Goal: Information Seeking & Learning: Learn about a topic

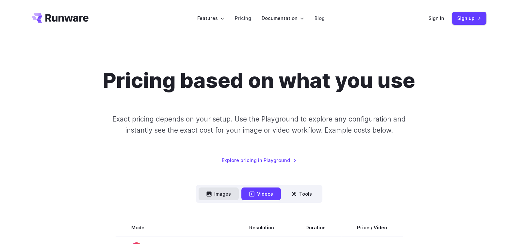
click at [220, 193] on button "Images" at bounding box center [219, 194] width 40 height 13
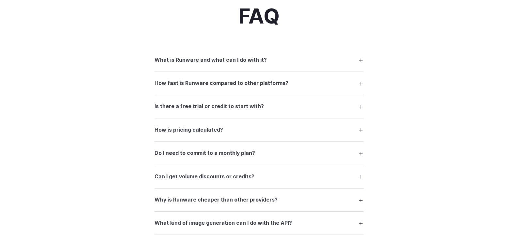
scroll to position [785, 0]
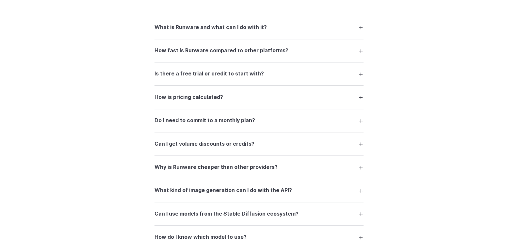
click at [177, 98] on h3 "How is pricing calculated?" at bounding box center [189, 97] width 69 height 8
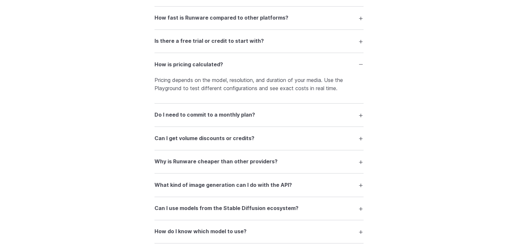
scroll to position [850, 0]
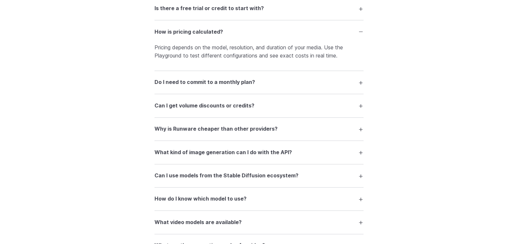
click at [166, 83] on h3 "Do I need to commit to a monthly plan?" at bounding box center [205, 82] width 101 height 8
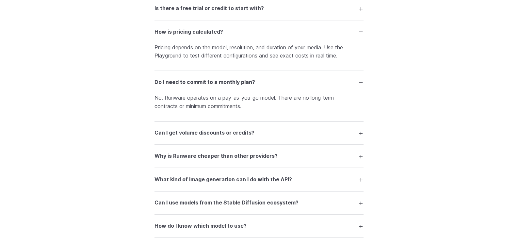
click at [162, 157] on h3 "Why is Runware cheaper than other providers?" at bounding box center [216, 156] width 123 height 8
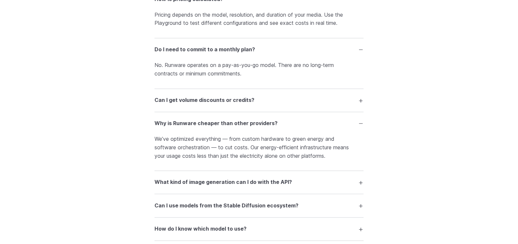
scroll to position [948, 0]
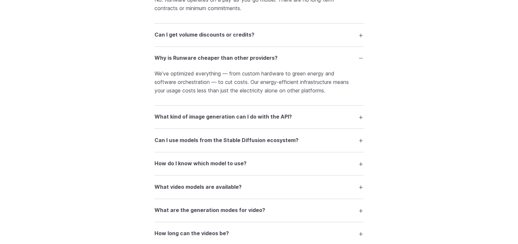
click at [193, 118] on h3 "What kind of image generation can I do with the API?" at bounding box center [224, 117] width 138 height 8
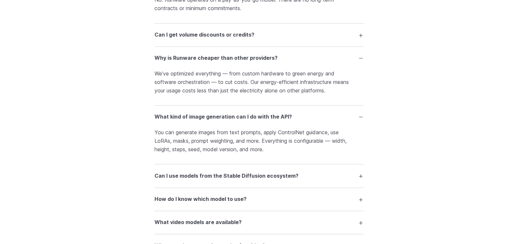
scroll to position [1013, 0]
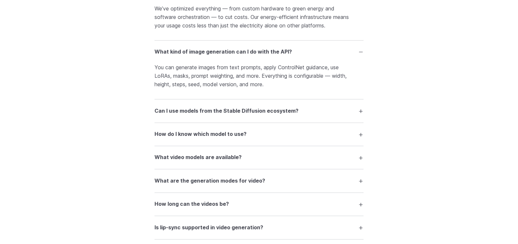
click at [185, 112] on h3 "Can I use models from the Stable Diffusion ecosystem?" at bounding box center [227, 111] width 144 height 8
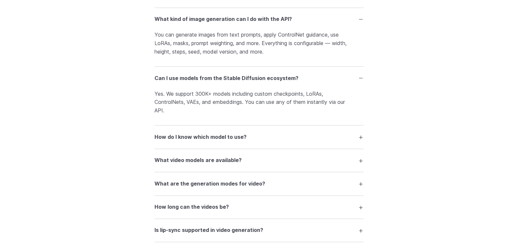
scroll to position [1111, 0]
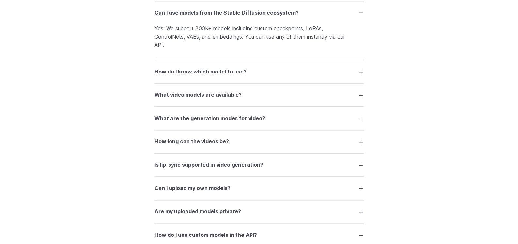
click at [174, 70] on h3 "How do I know which model to use?" at bounding box center [201, 72] width 92 height 8
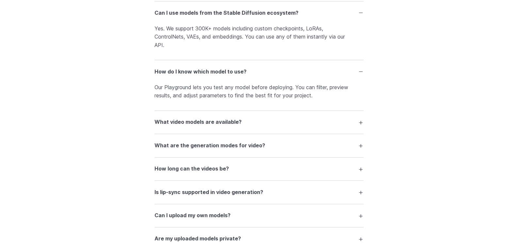
scroll to position [1177, 0]
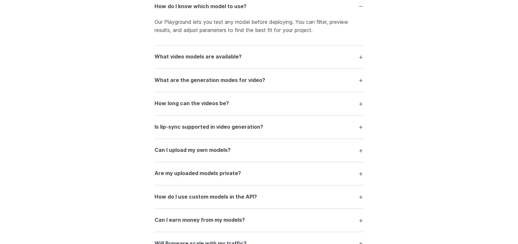
click at [175, 149] on h3 "Can I upload my own models?" at bounding box center [193, 150] width 76 height 8
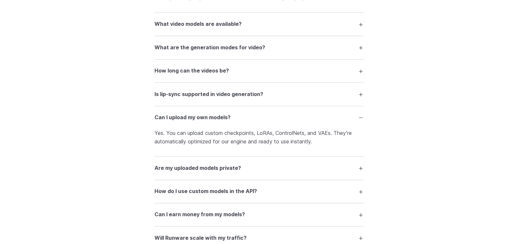
scroll to position [1242, 0]
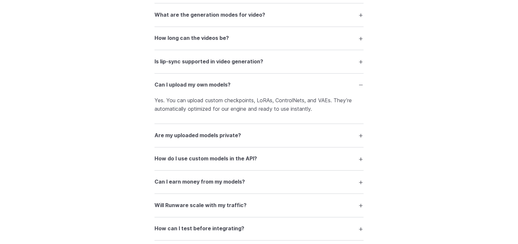
click at [178, 134] on h3 "Are my uploaded models private?" at bounding box center [198, 135] width 87 height 8
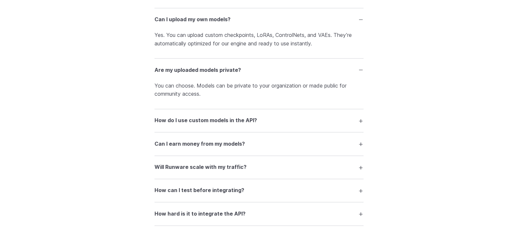
scroll to position [1406, 0]
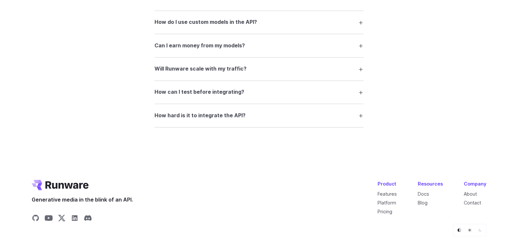
click at [187, 22] on h3 "How do I use custom models in the API?" at bounding box center [206, 22] width 103 height 8
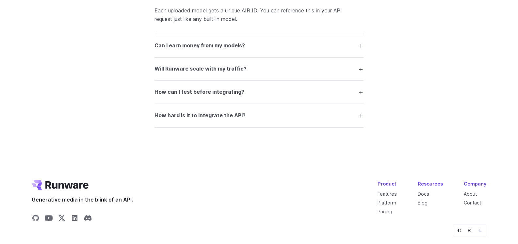
scroll to position [1367, 0]
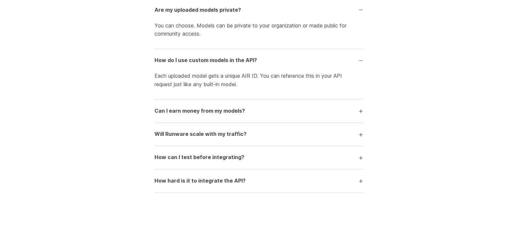
click at [165, 108] on h3 "Can I earn money from my models?" at bounding box center [200, 111] width 91 height 8
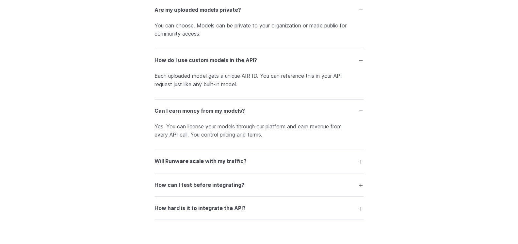
click at [171, 160] on h3 "Will Runware scale with my traffic?" at bounding box center [201, 161] width 92 height 8
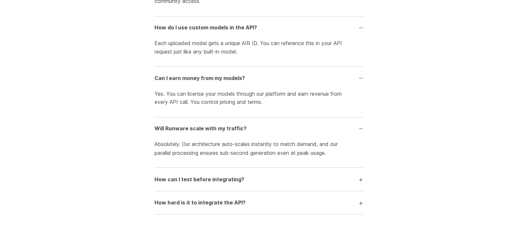
scroll to position [1433, 0]
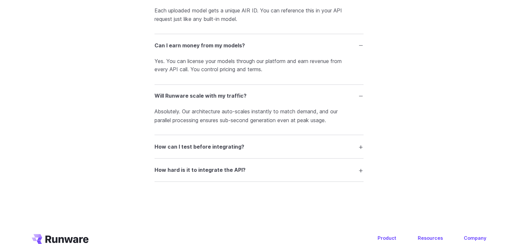
click at [196, 145] on h3 "How can I test before integrating?" at bounding box center [200, 147] width 90 height 8
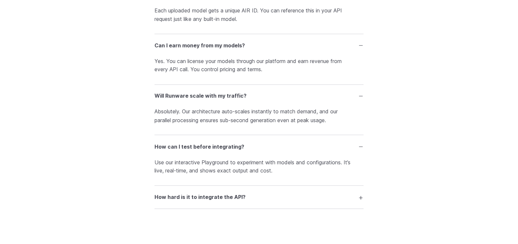
scroll to position [1465, 0]
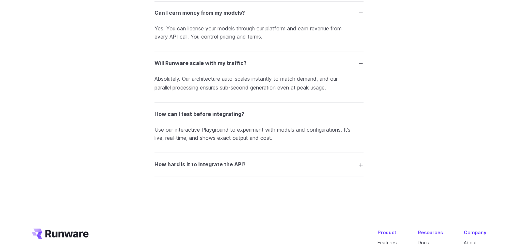
click at [188, 162] on h3 "How hard is it to integrate the API?" at bounding box center [200, 164] width 91 height 8
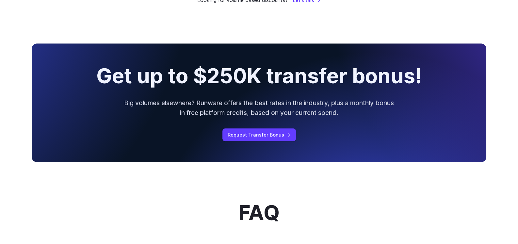
scroll to position [522, 0]
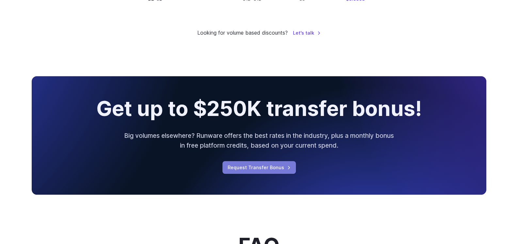
click at [245, 165] on link "Request Transfer Bonus" at bounding box center [260, 167] width 74 height 13
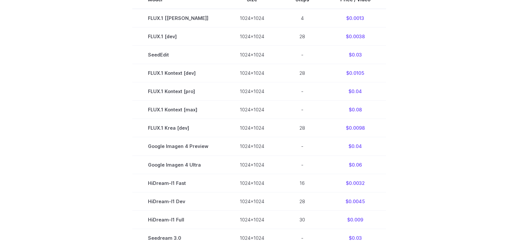
scroll to position [0, 0]
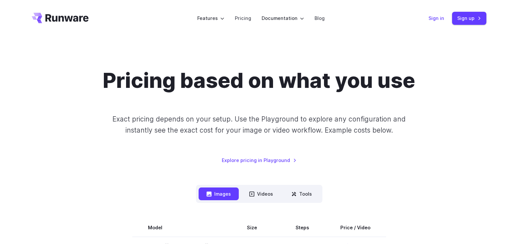
click at [433, 18] on link "Sign in" at bounding box center [437, 18] width 16 height 8
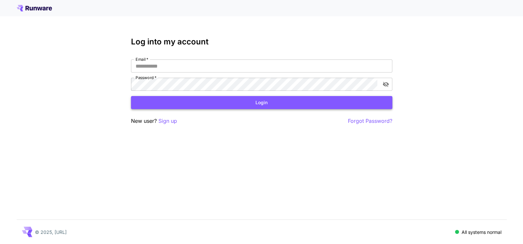
type input "**********"
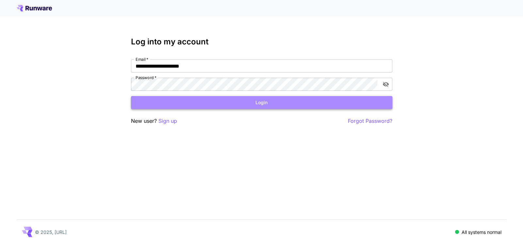
click at [257, 105] on button "Login" at bounding box center [262, 102] width 262 height 13
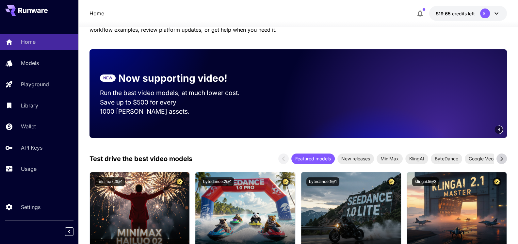
scroll to position [98, 0]
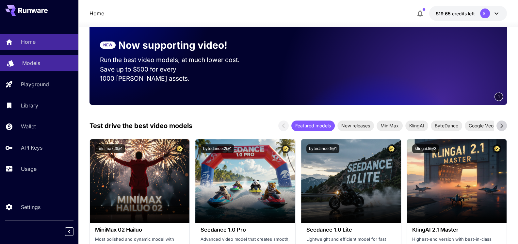
click at [41, 65] on div "Models" at bounding box center [47, 63] width 51 height 8
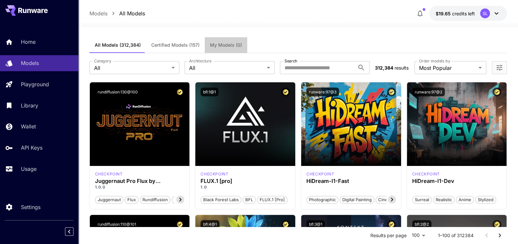
click at [218, 45] on span "My Models (0)" at bounding box center [226, 45] width 32 height 6
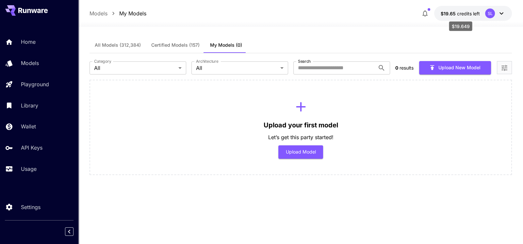
click at [449, 13] on span "$19.65" at bounding box center [449, 14] width 16 height 6
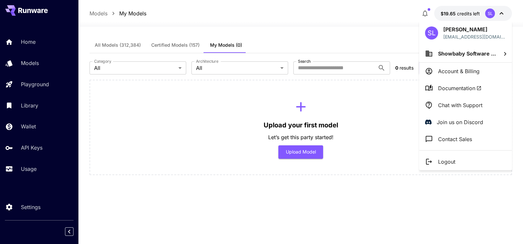
click at [25, 173] on div at bounding box center [261, 122] width 523 height 244
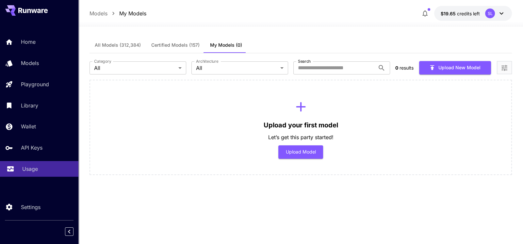
click at [25, 169] on p "Usage" at bounding box center [30, 169] width 16 height 8
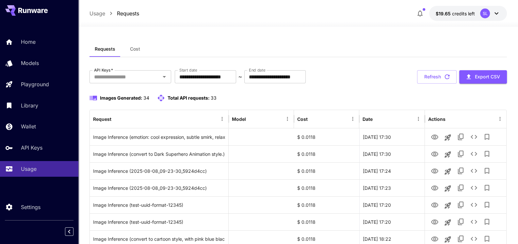
click at [131, 50] on span "Cost" at bounding box center [135, 49] width 10 height 6
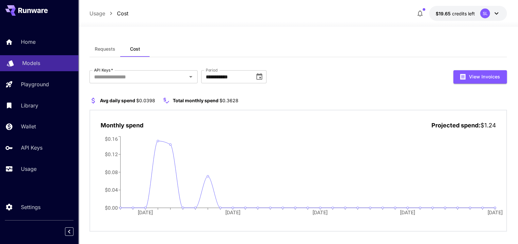
click at [27, 62] on p "Models" at bounding box center [31, 63] width 18 height 8
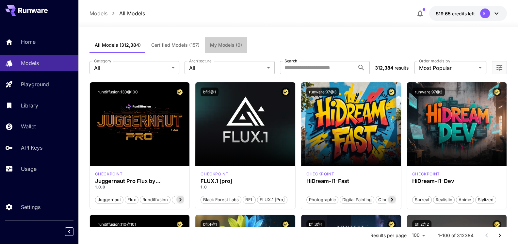
click at [219, 44] on span "My Models (0)" at bounding box center [226, 45] width 32 height 6
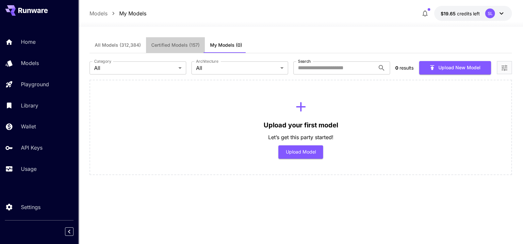
click at [164, 45] on span "Certified Models (157)" at bounding box center [175, 45] width 48 height 6
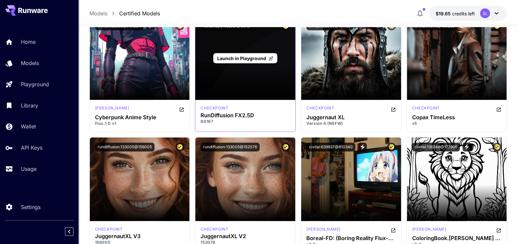
scroll to position [2125, 0]
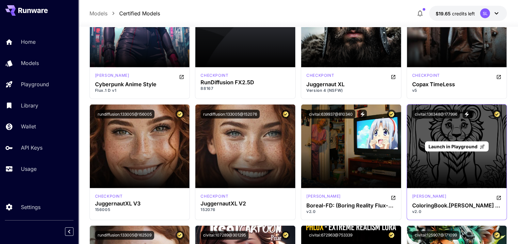
click at [450, 149] on div "Launch in Playground" at bounding box center [457, 147] width 64 height 10
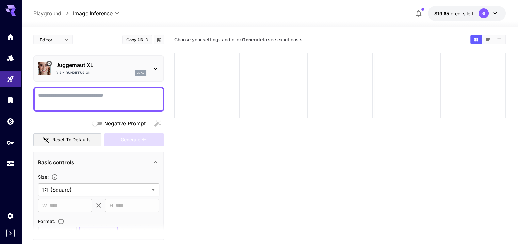
click at [86, 68] on p "Juggernaut XL" at bounding box center [101, 65] width 90 height 8
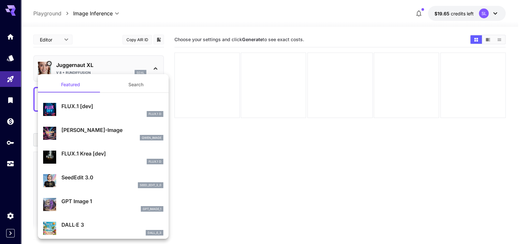
click at [86, 68] on div at bounding box center [261, 122] width 523 height 244
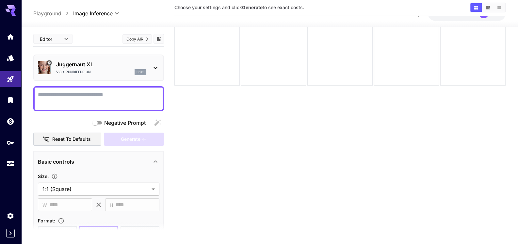
scroll to position [52, 0]
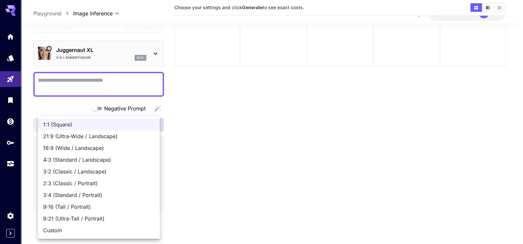
click at [131, 175] on body "**********" at bounding box center [261, 96] width 523 height 296
click at [204, 207] on div at bounding box center [261, 122] width 523 height 244
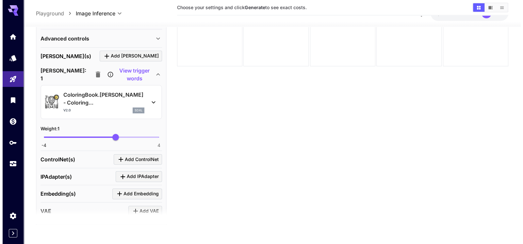
scroll to position [261, 0]
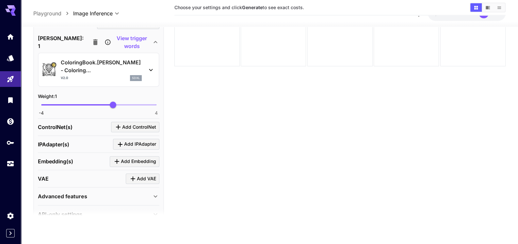
click at [90, 66] on p "ColoringBook.[PERSON_NAME] - Coloring..." at bounding box center [101, 67] width 81 height 16
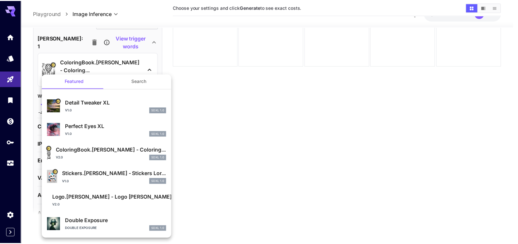
scroll to position [0, 0]
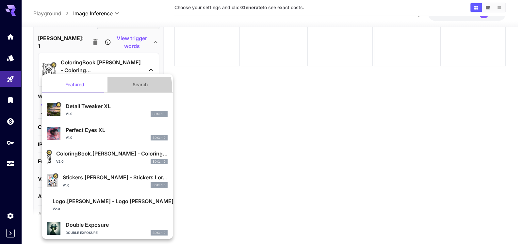
click at [132, 87] on button "Search" at bounding box center [140, 85] width 65 height 16
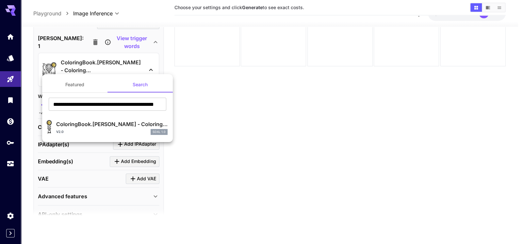
click at [75, 87] on button "Featured" at bounding box center [74, 85] width 65 height 16
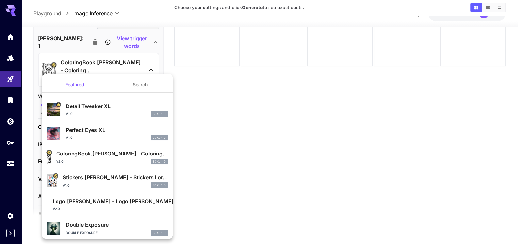
click at [226, 127] on div at bounding box center [261, 122] width 523 height 244
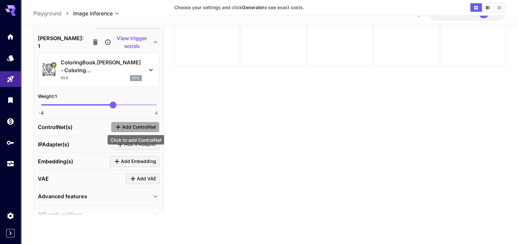
click at [124, 126] on span "Add ControlNet" at bounding box center [139, 127] width 34 height 8
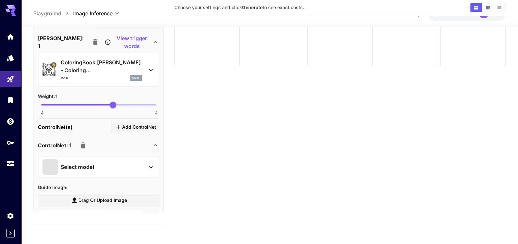
click at [106, 164] on div "Select model" at bounding box center [93, 167] width 102 height 16
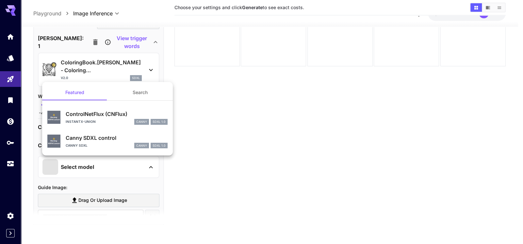
click at [190, 166] on div at bounding box center [261, 122] width 523 height 244
